Goal: Navigation & Orientation: Find specific page/section

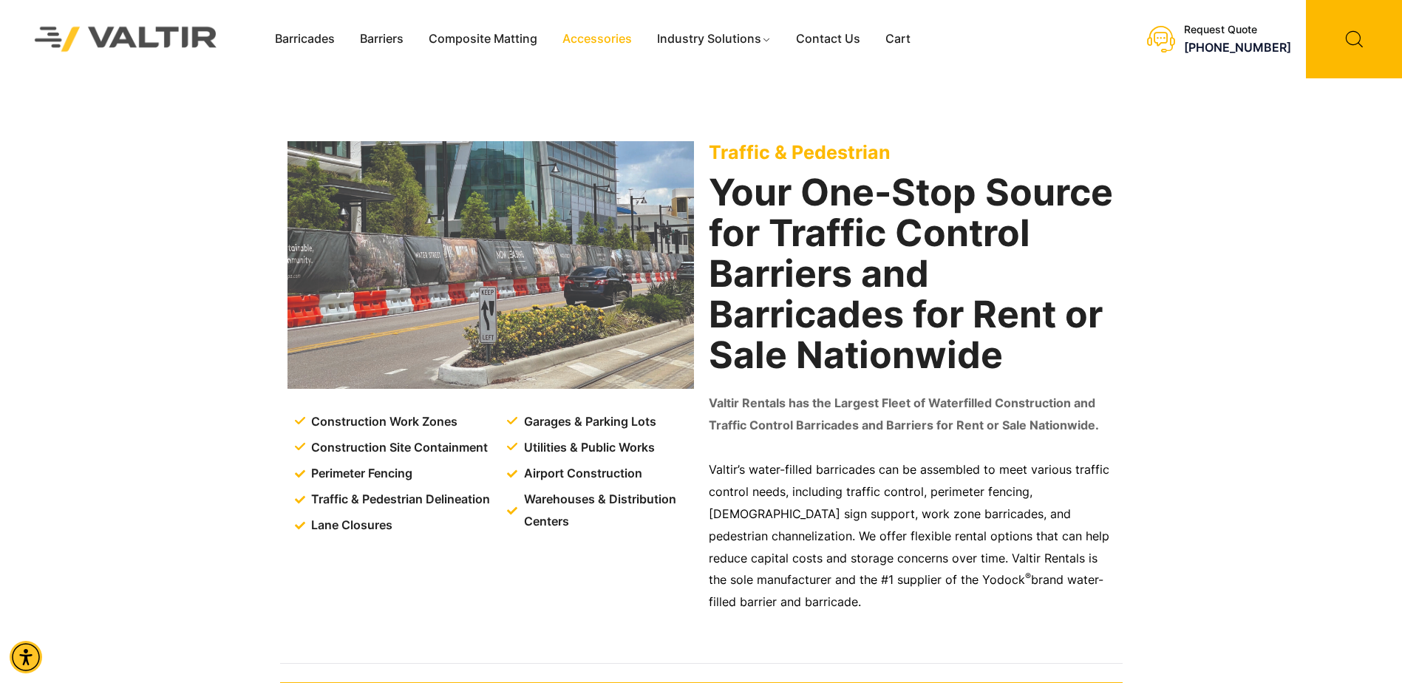
click at [614, 45] on link "Accessories" at bounding box center [597, 39] width 95 height 22
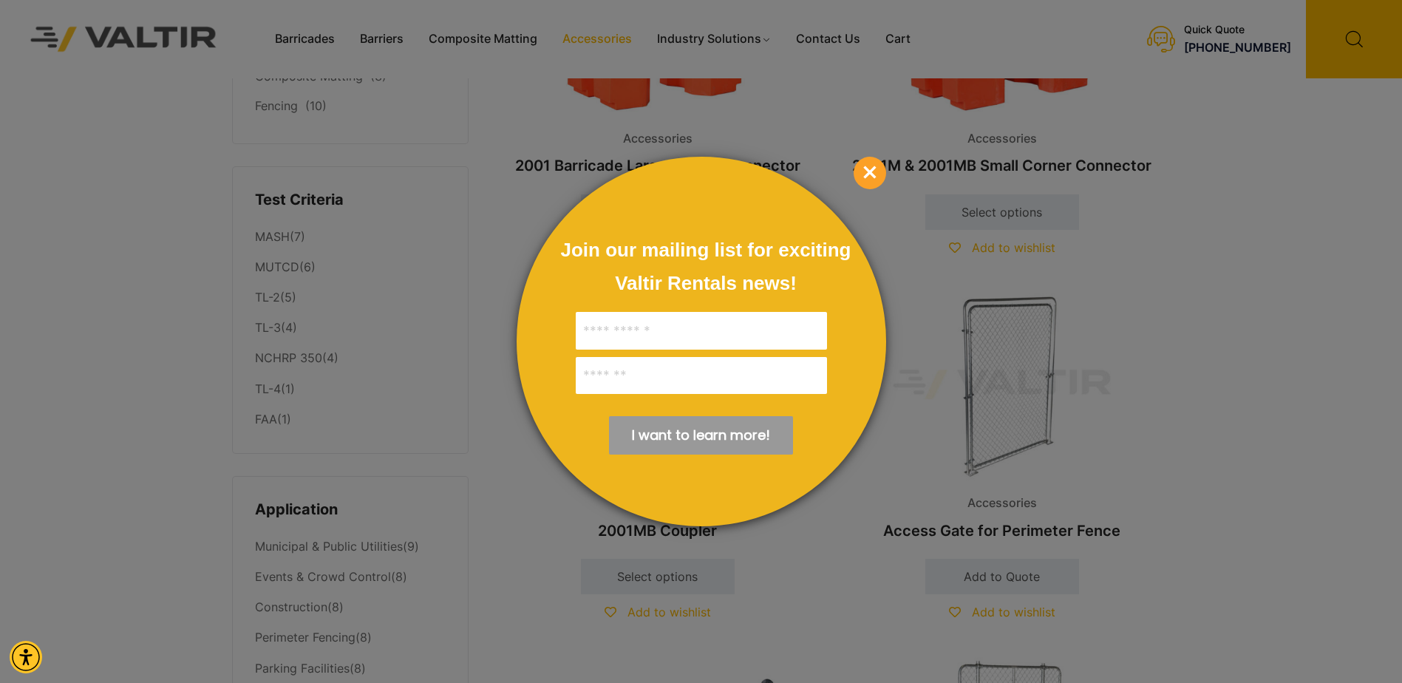
scroll to position [222, 0]
click at [863, 171] on span "×" at bounding box center [870, 173] width 33 height 33
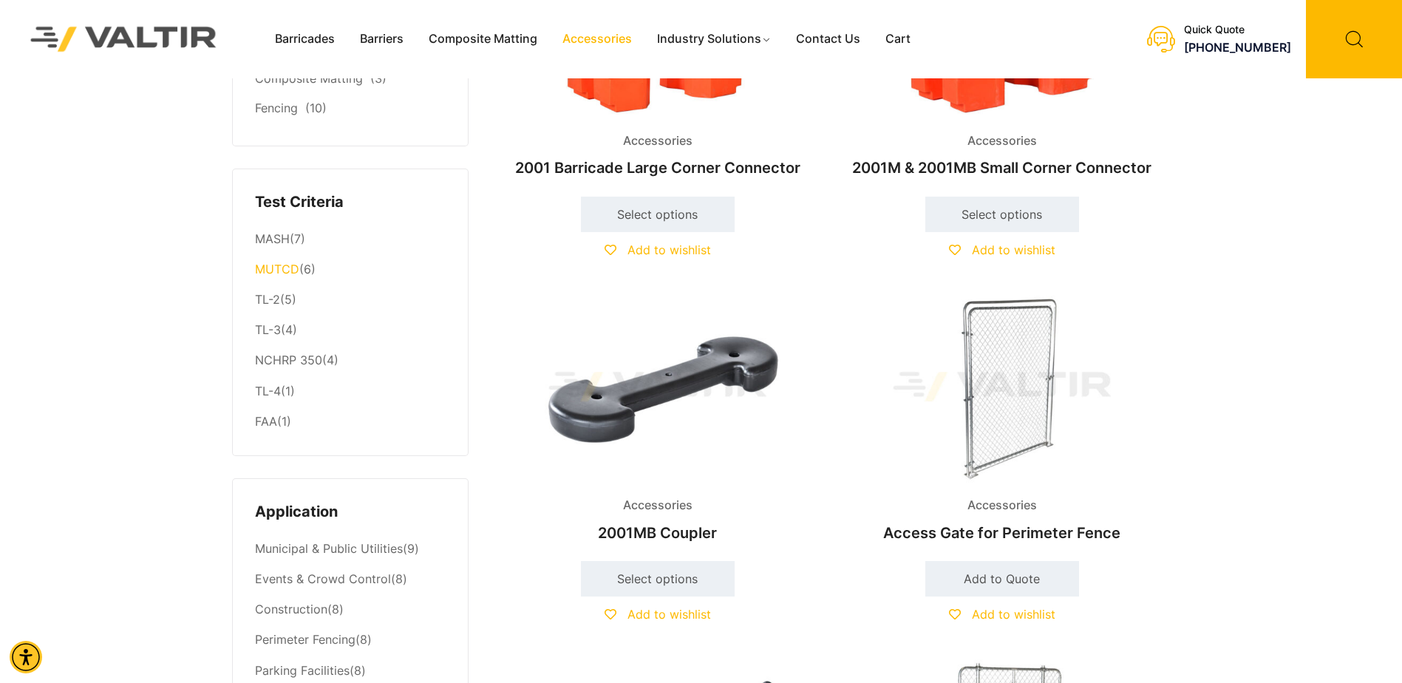
click at [269, 269] on link "MUTCD" at bounding box center [277, 269] width 44 height 15
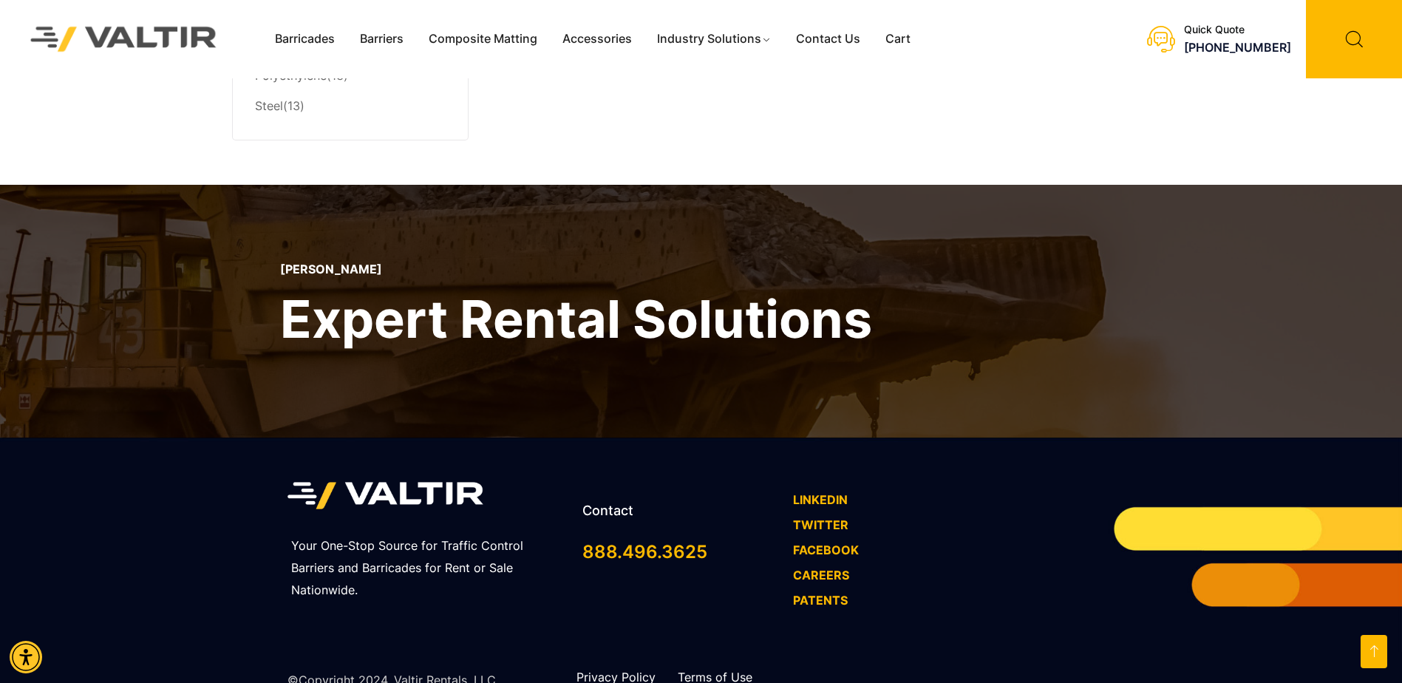
scroll to position [887, 0]
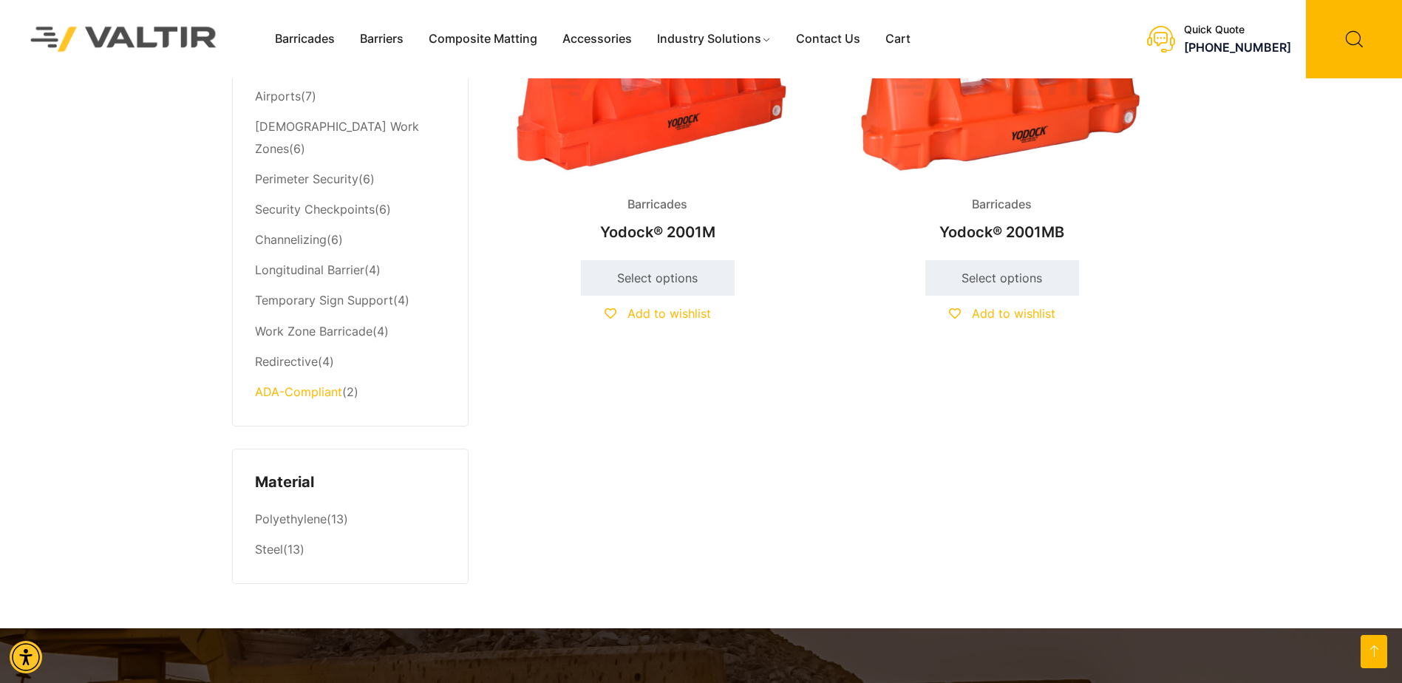
click at [302, 384] on link "ADA-Compliant" at bounding box center [298, 391] width 87 height 15
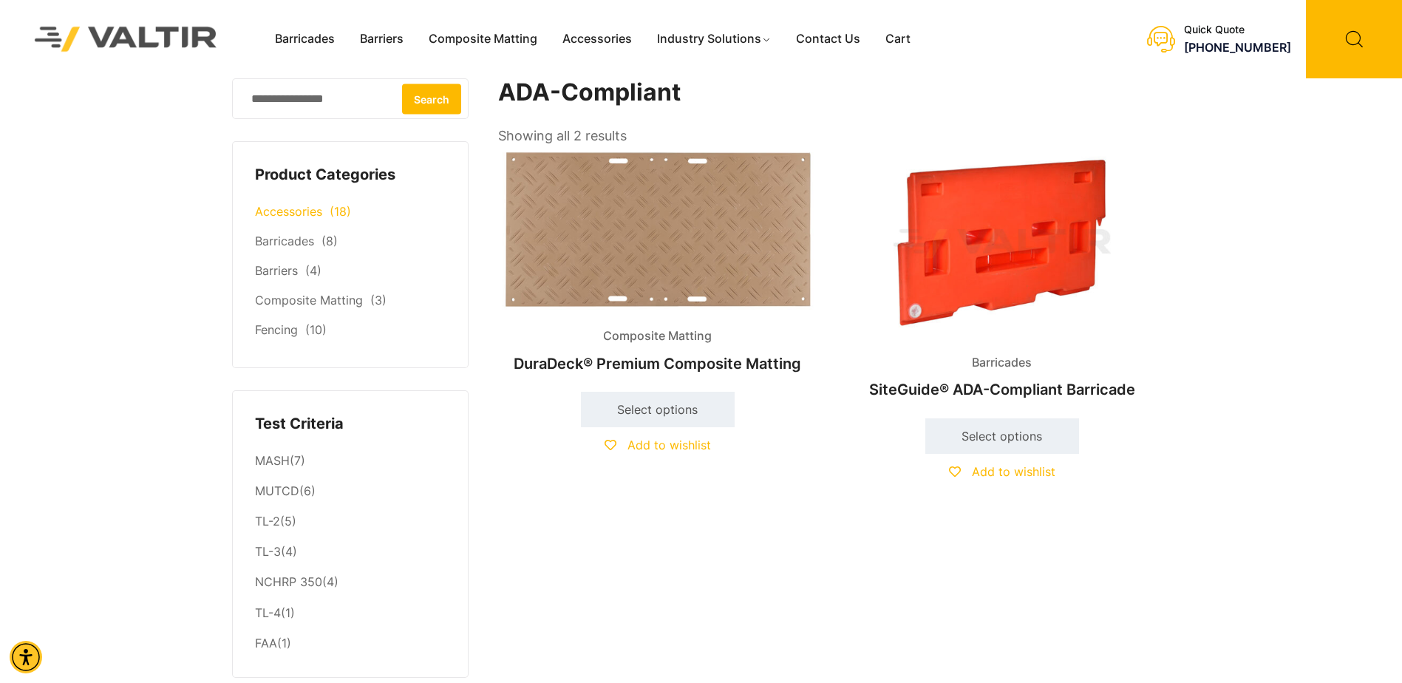
click at [304, 213] on link "Accessories" at bounding box center [288, 211] width 67 height 15
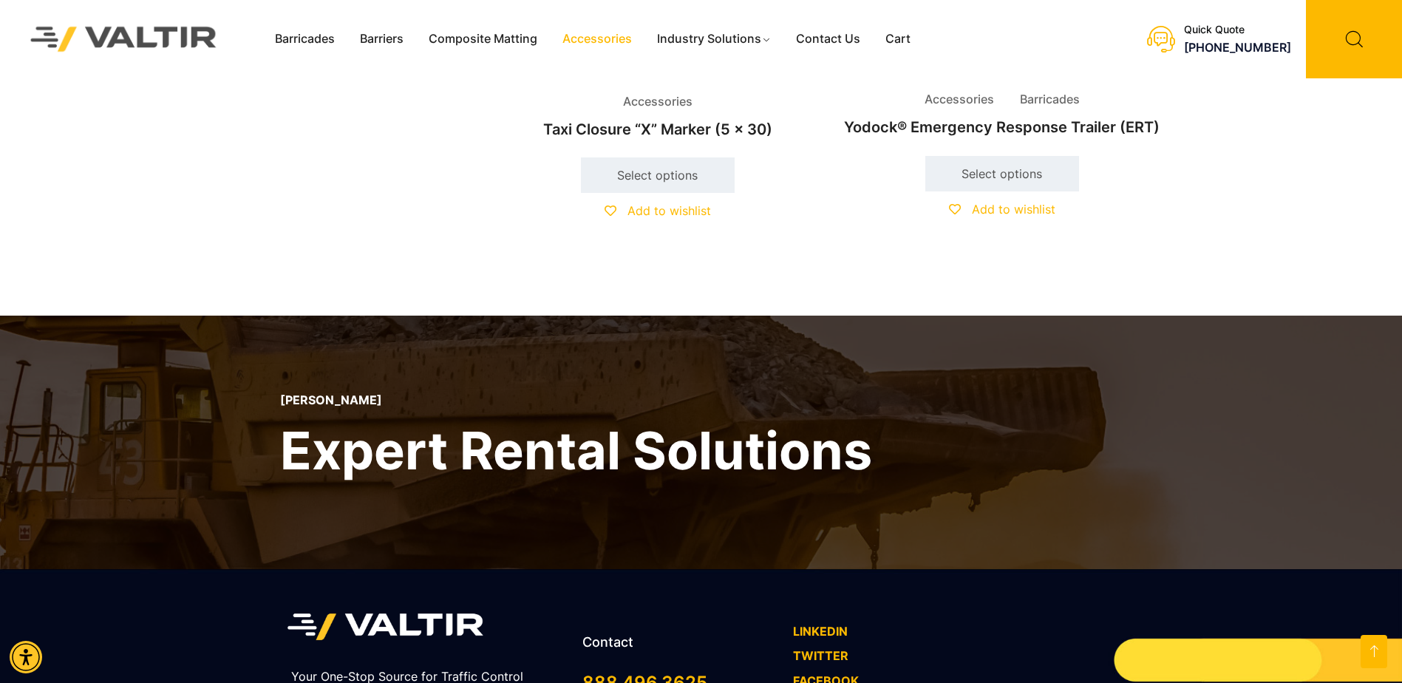
scroll to position [2808, 0]
